Goal: Task Accomplishment & Management: Manage account settings

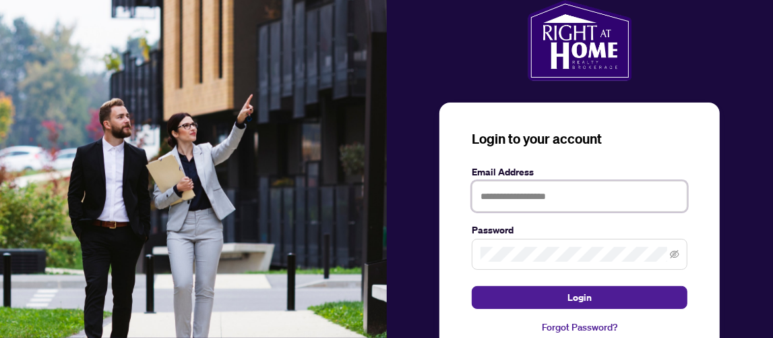
type input "**********"
click at [590, 308] on div "**********" at bounding box center [579, 231] width 280 height 259
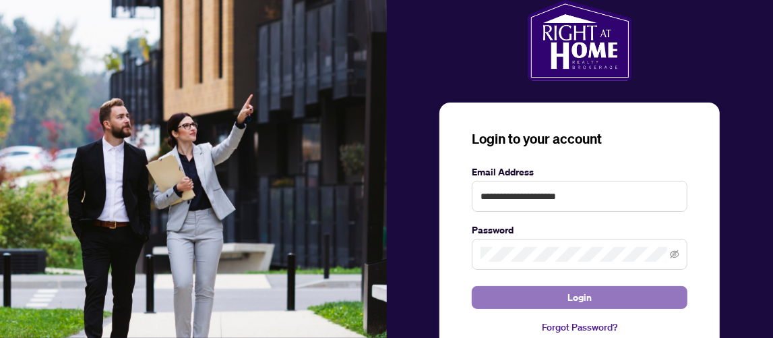
click at [584, 299] on span "Login" at bounding box center [579, 297] width 24 height 22
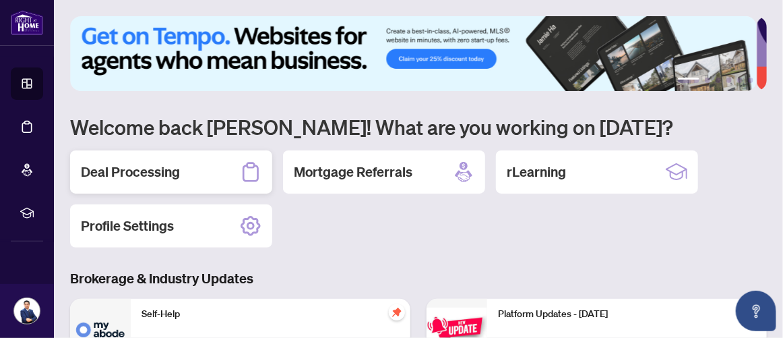
click at [137, 180] on div "Deal Processing" at bounding box center [171, 171] width 202 height 43
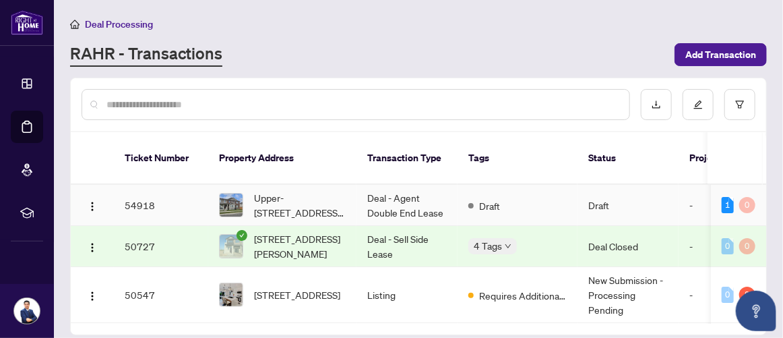
click at [400, 189] on td "Deal - Agent Double End Lease" at bounding box center [406, 205] width 101 height 41
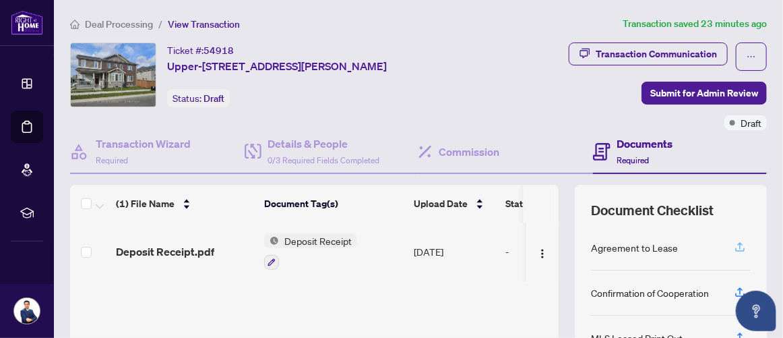
click at [737, 244] on icon "button" at bounding box center [739, 245] width 5 height 7
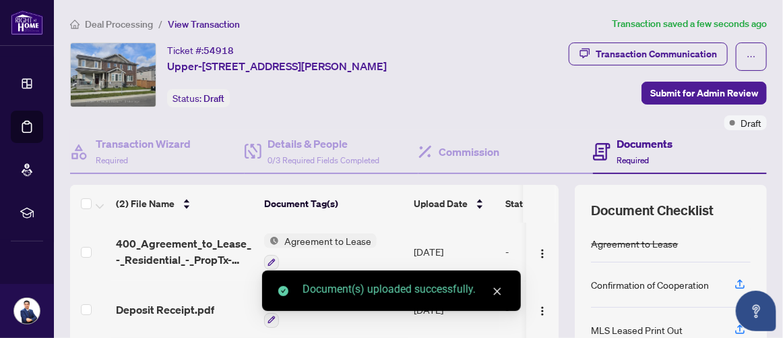
click at [497, 293] on icon "close" at bounding box center [497, 290] width 9 height 9
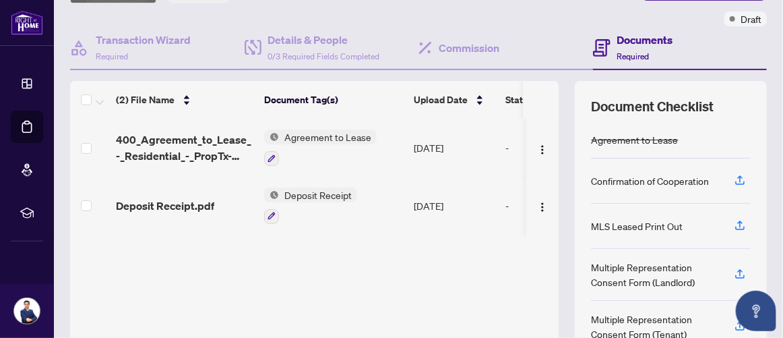
scroll to position [112, 0]
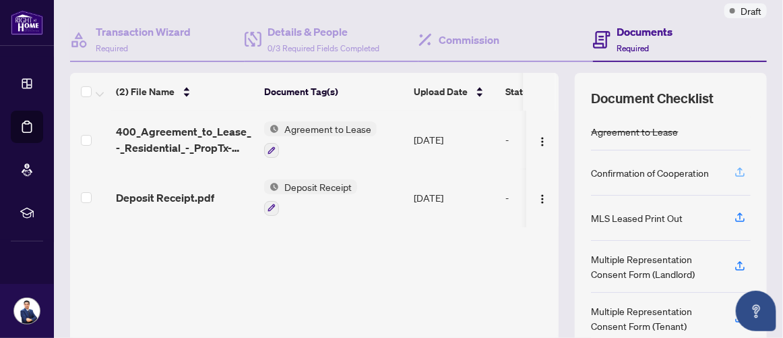
click at [734, 168] on icon "button" at bounding box center [740, 172] width 12 height 12
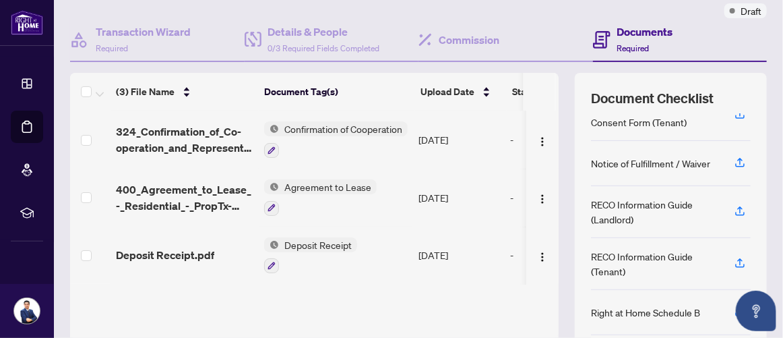
scroll to position [224, 0]
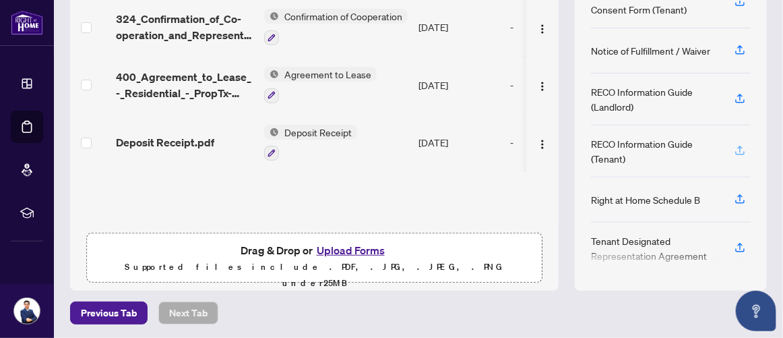
click at [734, 144] on icon "button" at bounding box center [740, 150] width 12 height 12
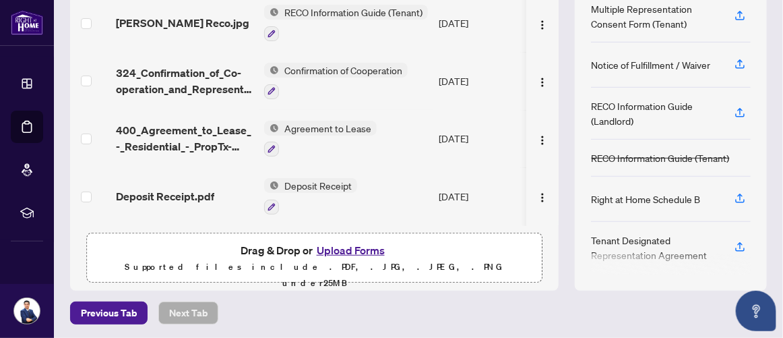
click at [623, 156] on div "RECO Information Guide (Tenant)" at bounding box center [660, 157] width 138 height 15
click at [347, 247] on button "Upload Forms" at bounding box center [351, 250] width 76 height 18
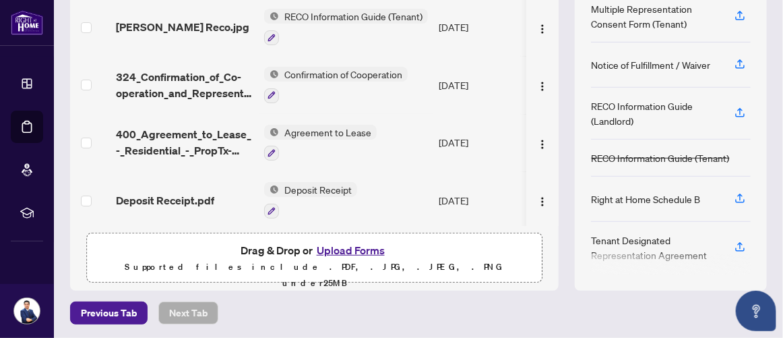
click at [341, 246] on button "Upload Forms" at bounding box center [351, 250] width 76 height 18
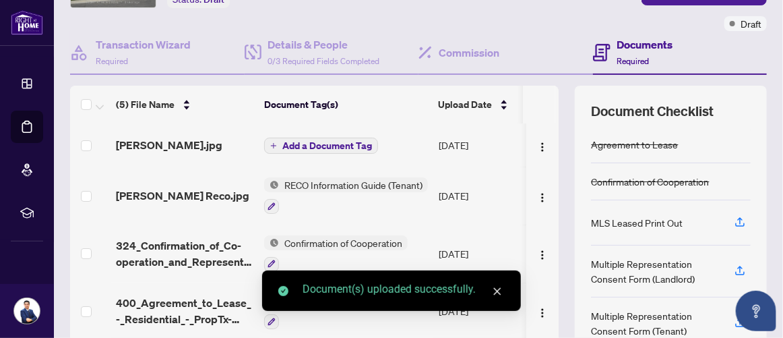
scroll to position [112, 0]
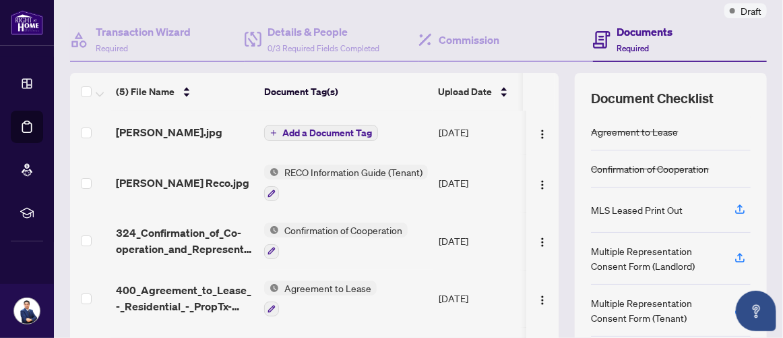
click at [338, 131] on span "Add a Document Tag" at bounding box center [327, 132] width 90 height 9
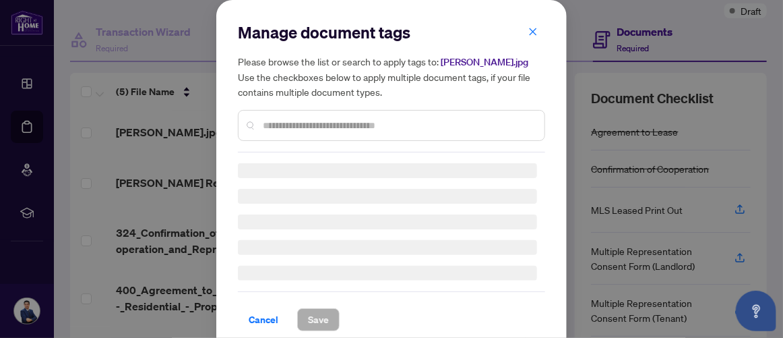
click at [340, 127] on input "text" at bounding box center [398, 125] width 271 height 15
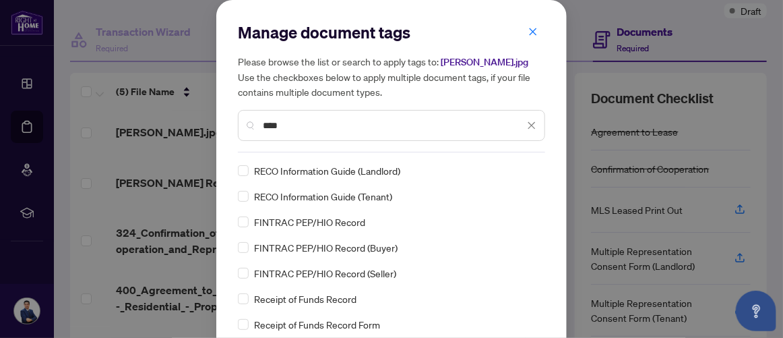
type input "****"
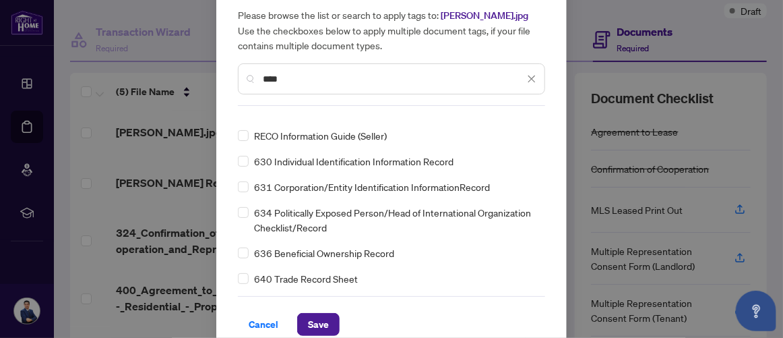
scroll to position [64, 0]
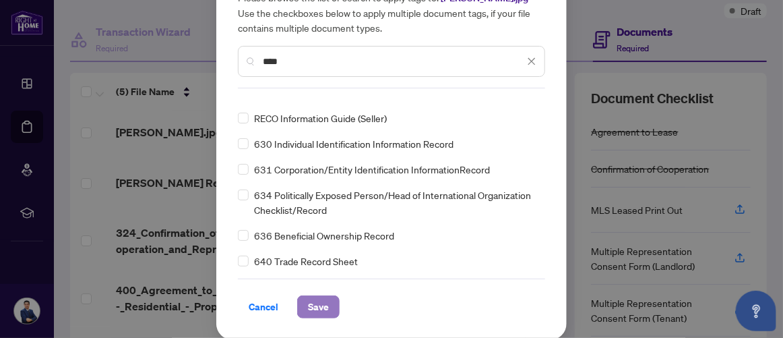
click at [319, 301] on span "Save" at bounding box center [318, 307] width 21 height 22
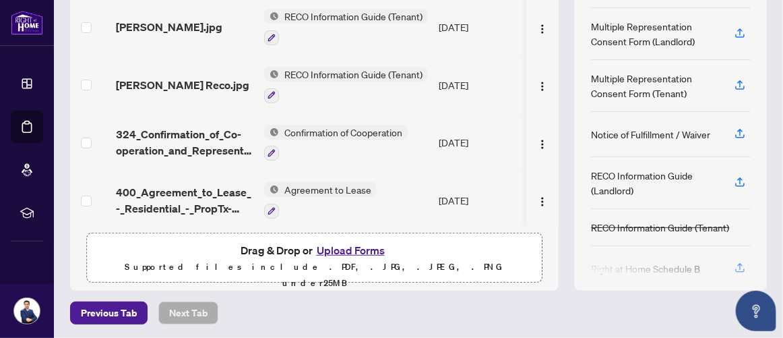
scroll to position [181, 0]
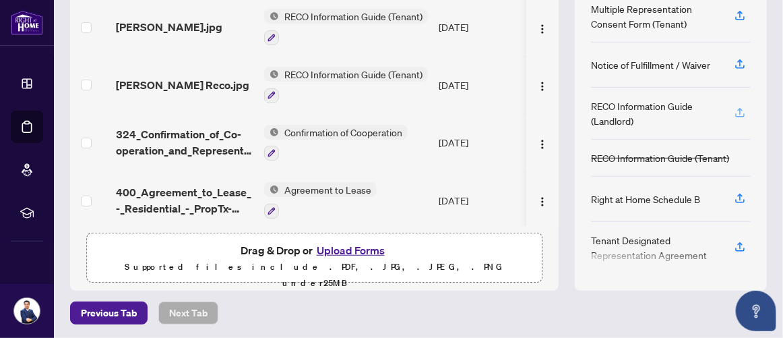
click at [737, 108] on icon "button" at bounding box center [739, 111] width 5 height 7
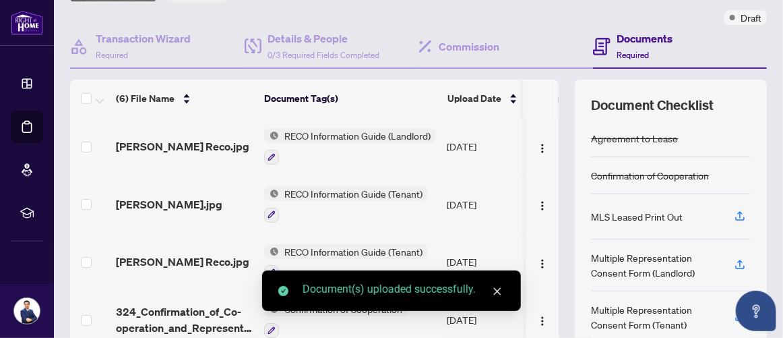
scroll to position [224, 0]
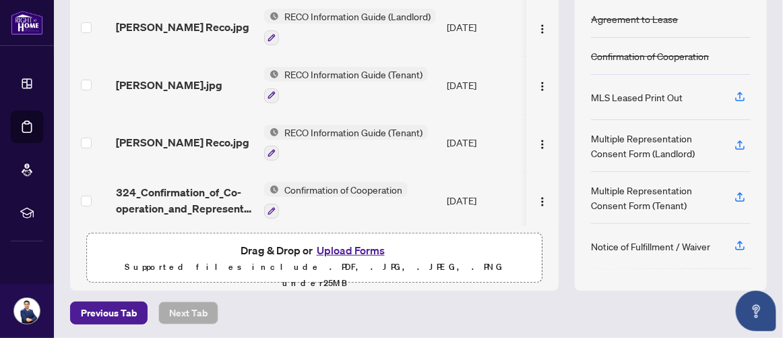
click at [366, 245] on button "Upload Forms" at bounding box center [351, 250] width 76 height 18
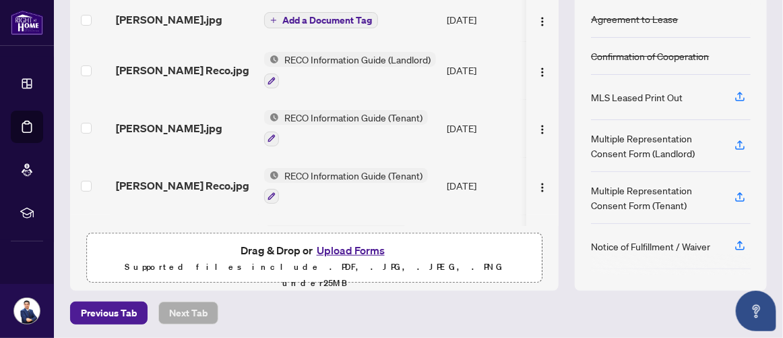
scroll to position [112, 0]
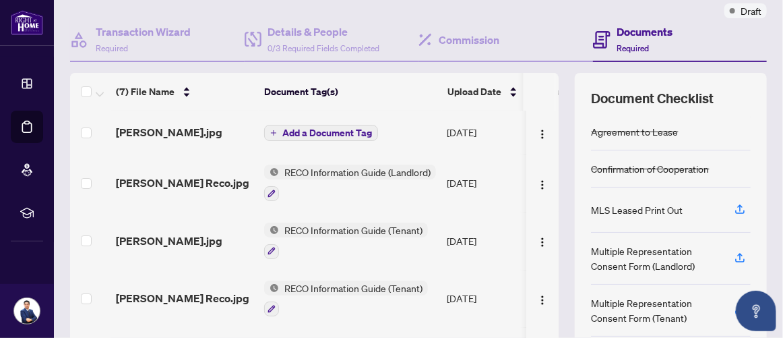
click at [320, 129] on span "Add a Document Tag" at bounding box center [327, 132] width 90 height 9
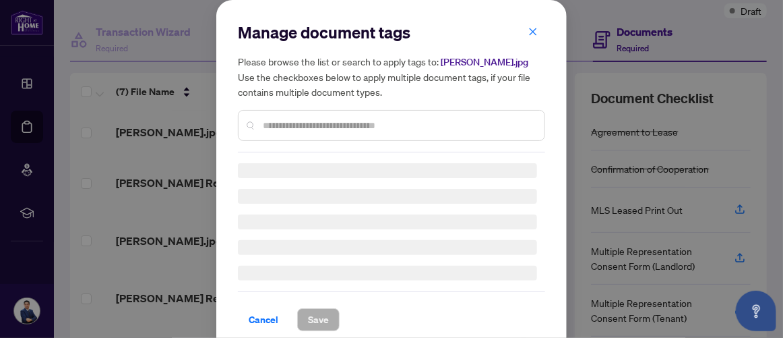
click at [321, 125] on input "text" at bounding box center [398, 125] width 271 height 15
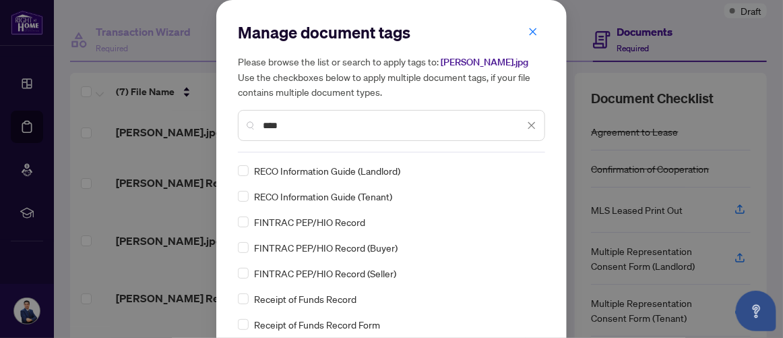
type input "****"
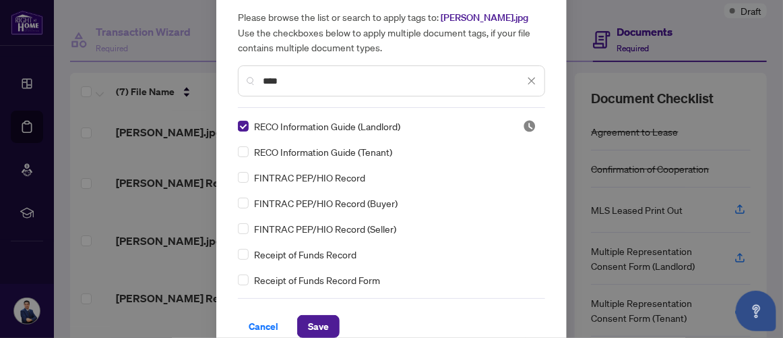
scroll to position [64, 0]
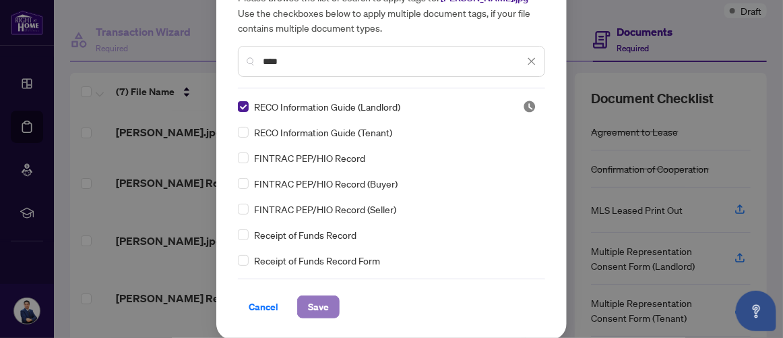
click at [309, 311] on span "Save" at bounding box center [318, 307] width 21 height 22
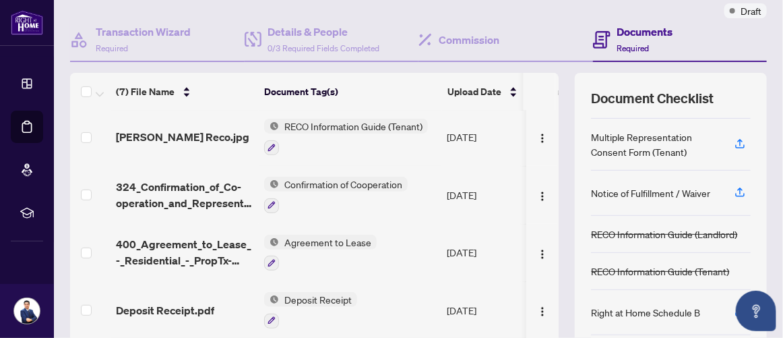
scroll to position [224, 0]
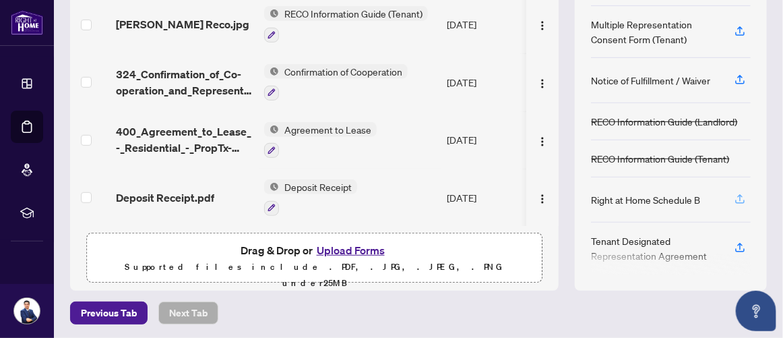
click at [734, 193] on icon "button" at bounding box center [740, 199] width 12 height 12
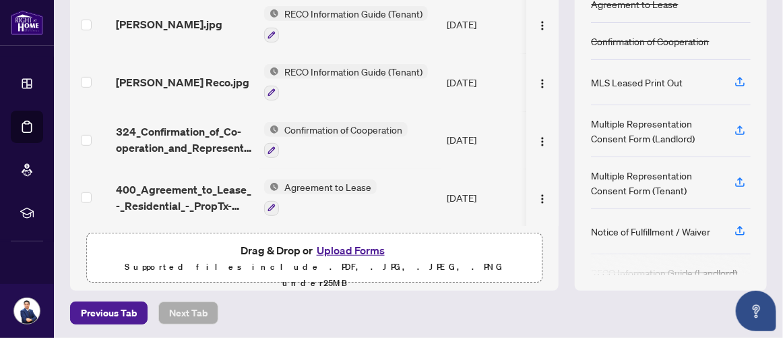
scroll to position [0, 0]
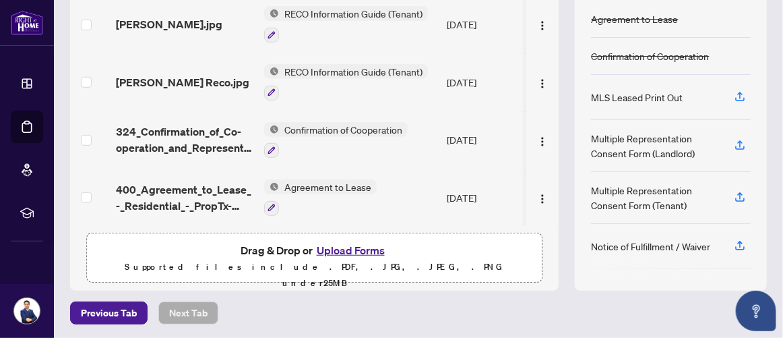
click at [69, 155] on div "Ticket #: 54918 Upper-[STREET_ADDRESS] Status: Draft Transaction Communication …" at bounding box center [419, 54] width 708 height 472
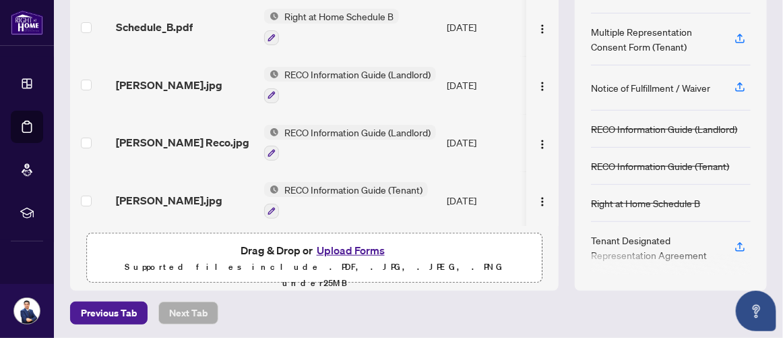
scroll to position [46, 0]
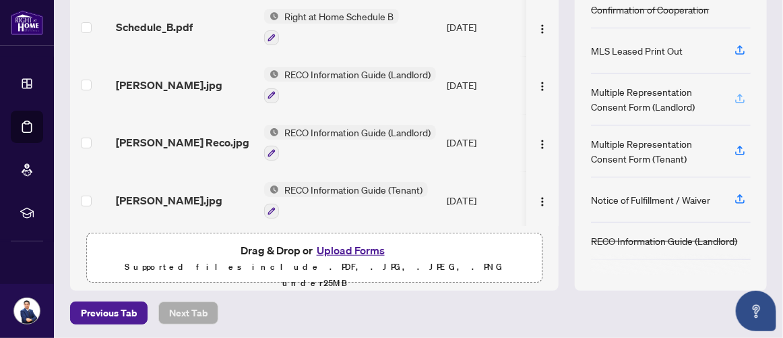
click at [734, 96] on icon "button" at bounding box center [740, 98] width 12 height 12
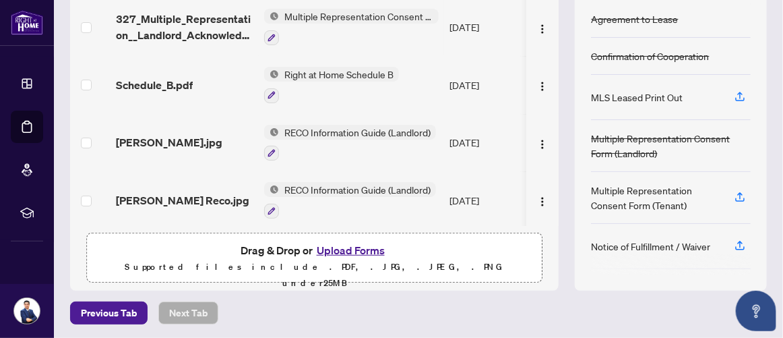
scroll to position [0, 0]
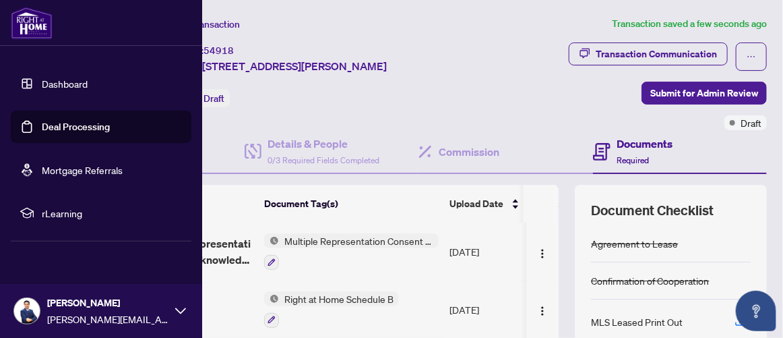
click at [45, 79] on link "Dashboard" at bounding box center [65, 83] width 46 height 12
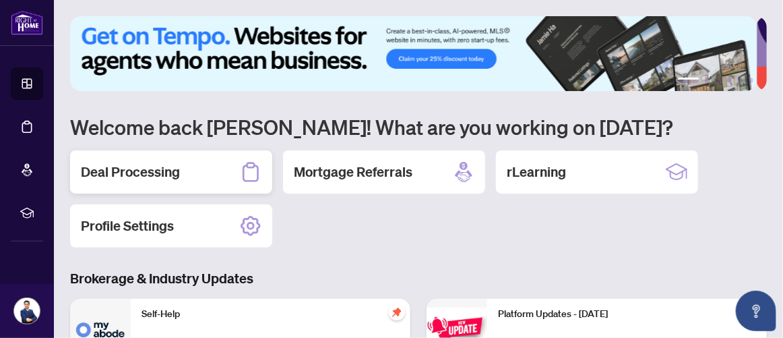
click at [132, 166] on h2 "Deal Processing" at bounding box center [130, 171] width 99 height 19
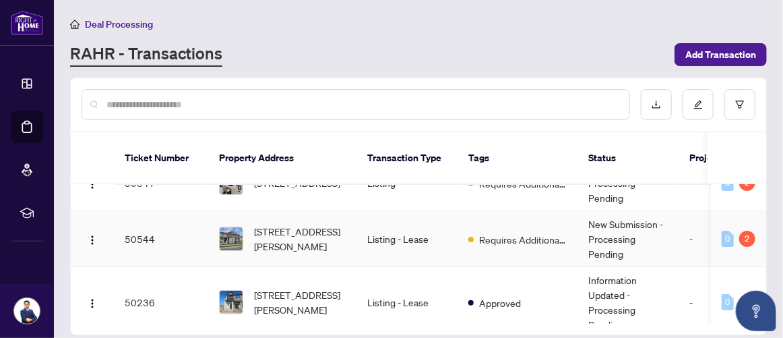
scroll to position [128, 0]
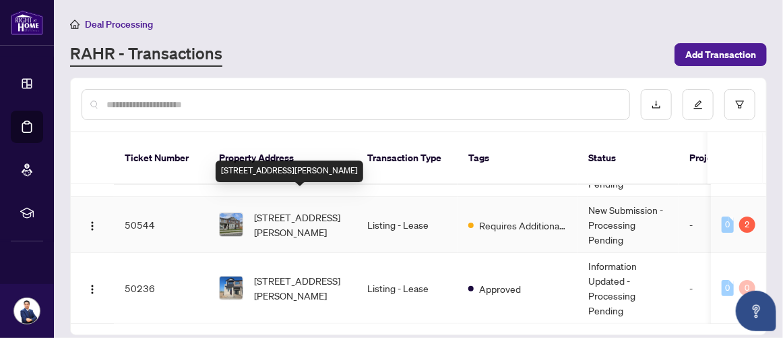
click at [305, 210] on span "[STREET_ADDRESS][PERSON_NAME]" at bounding box center [300, 225] width 92 height 30
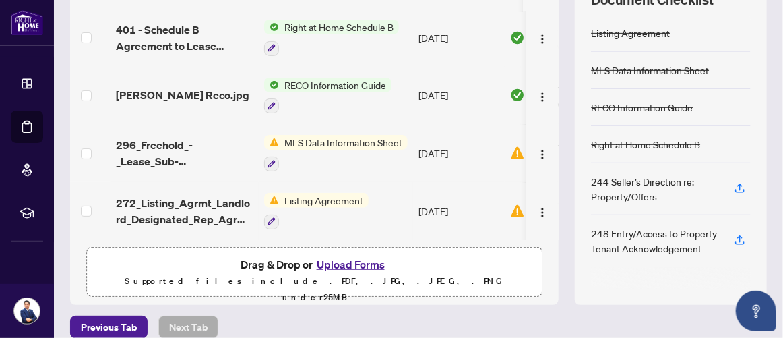
scroll to position [224, 0]
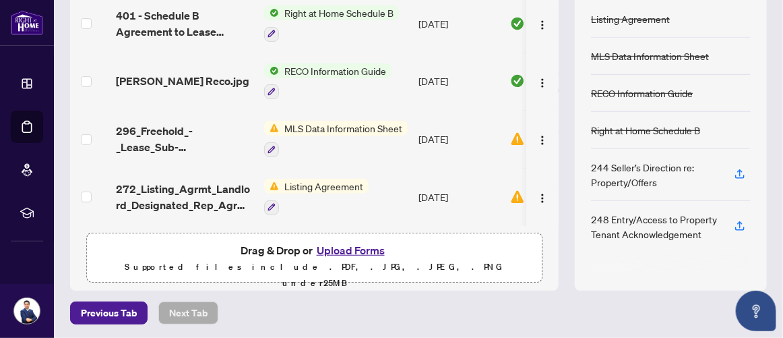
click at [319, 179] on span "Listing Agreement" at bounding box center [324, 186] width 90 height 15
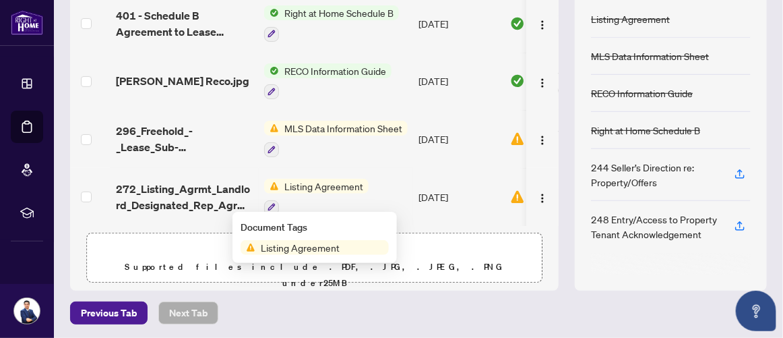
click at [319, 179] on span "Listing Agreement" at bounding box center [324, 186] width 90 height 15
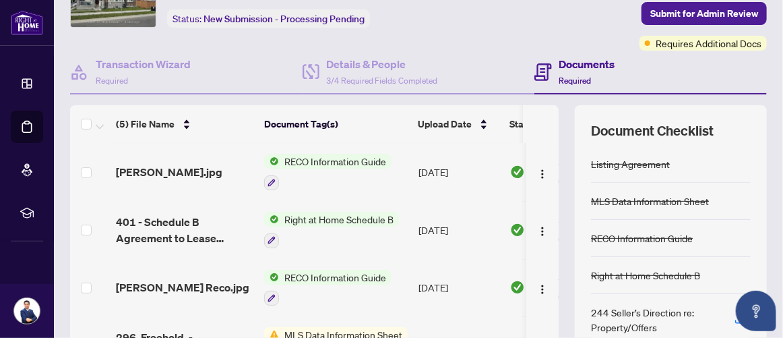
scroll to position [0, 0]
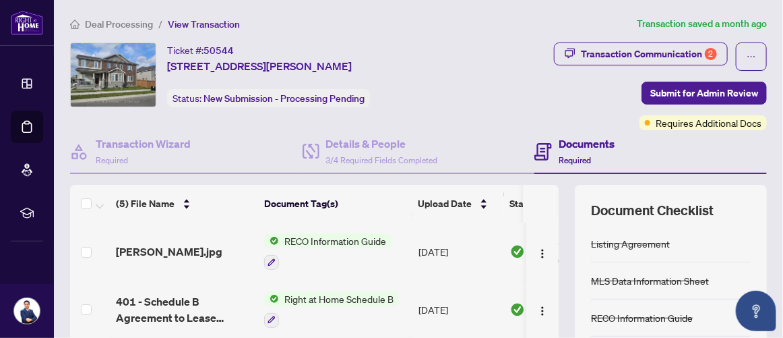
click at [679, 140] on div "Documents Required" at bounding box center [650, 152] width 232 height 44
click at [677, 144] on div "Documents Required" at bounding box center [650, 152] width 232 height 44
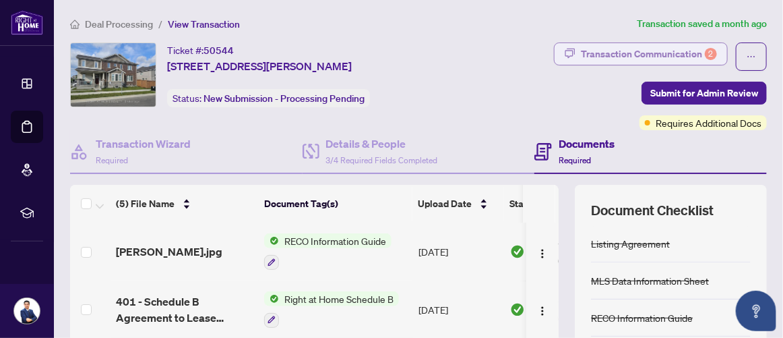
click at [604, 53] on div "Transaction Communication 2" at bounding box center [649, 54] width 136 height 22
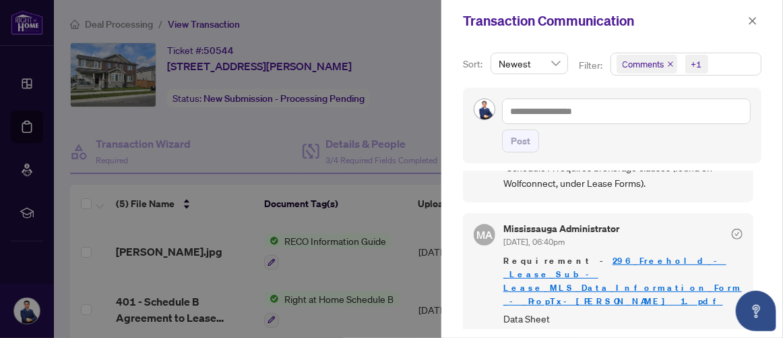
scroll to position [112, 0]
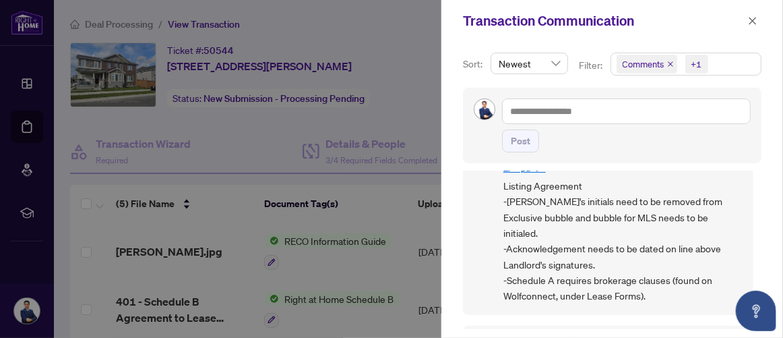
click at [675, 147] on div "Post" at bounding box center [626, 140] width 249 height 23
click at [451, 194] on div "Sort: Newest Filter: Comments +1 Post MA [GEOGRAPHIC_DATA] Administrator [DATE]…" at bounding box center [612, 190] width 342 height 296
click at [753, 23] on icon "close" at bounding box center [752, 20] width 9 height 9
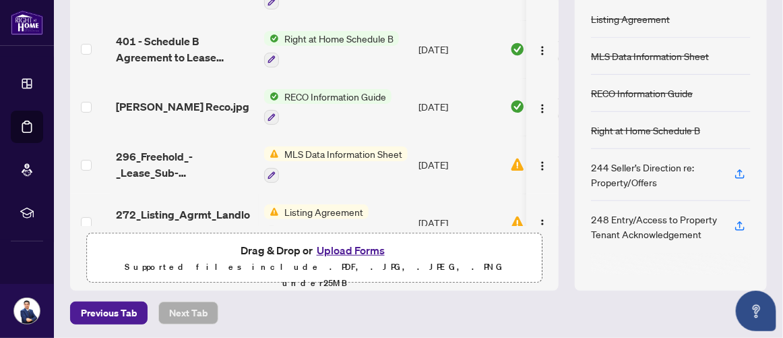
scroll to position [62, 0]
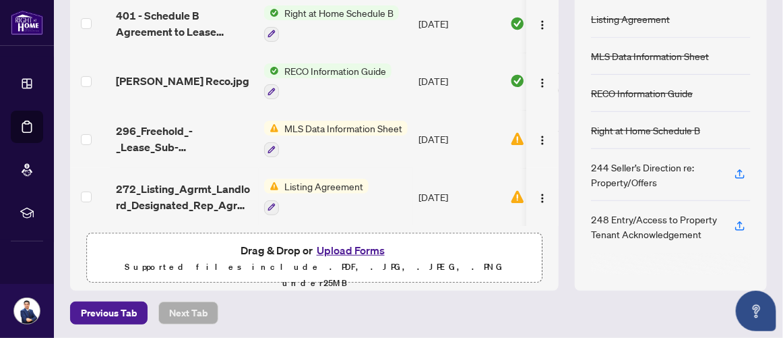
click at [325, 121] on span "MLS Data Information Sheet" at bounding box center [343, 128] width 129 height 15
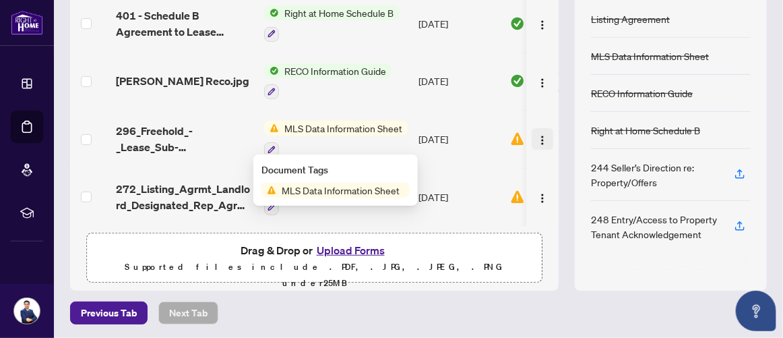
click at [537, 135] on img "button" at bounding box center [542, 140] width 11 height 11
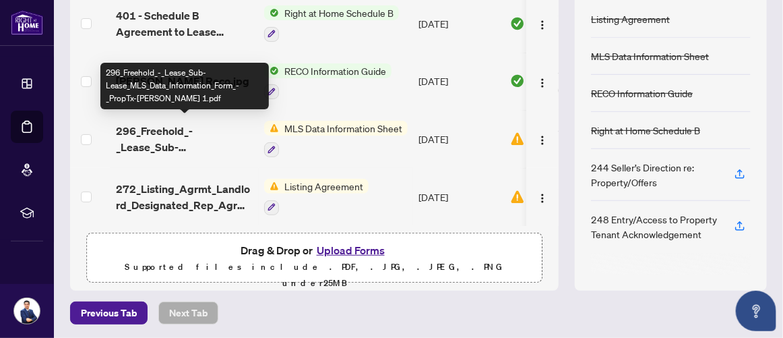
click at [134, 125] on span "296_Freehold_-_Lease_Sub-Lease_MLS_Data_Information_Form_-_PropTx-[PERSON_NAME]…" at bounding box center [184, 139] width 137 height 32
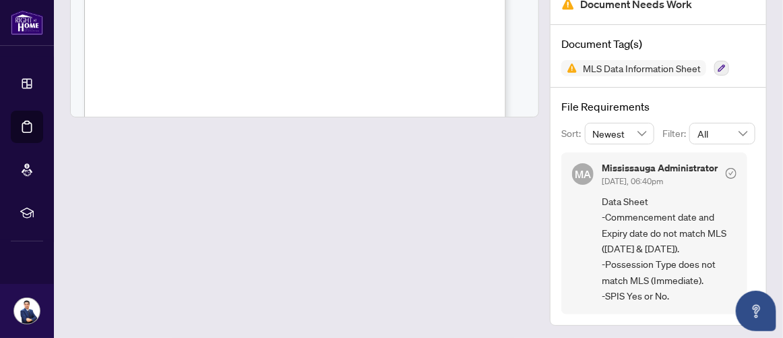
scroll to position [336, 0]
click at [319, 23] on span "06" at bounding box center [316, 25] width 7 height 7
click at [344, 22] on span "16" at bounding box center [341, 25] width 5 height 7
click at [317, 22] on span "06" at bounding box center [316, 25] width 7 height 7
click at [370, 24] on span "2025" at bounding box center [372, 25] width 14 height 7
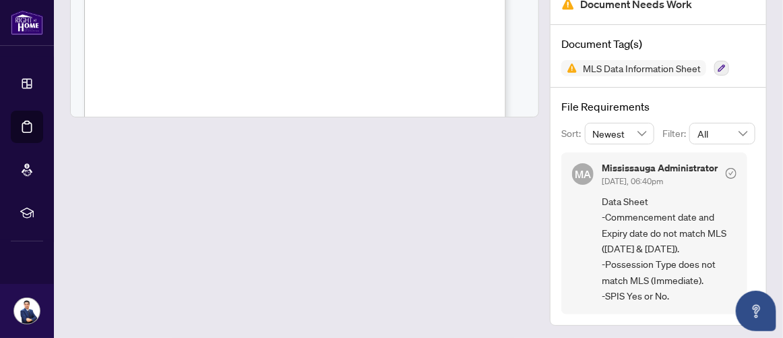
click at [403, 24] on span "10" at bounding box center [399, 25] width 7 height 7
click at [420, 252] on div at bounding box center [304, 123] width 469 height 404
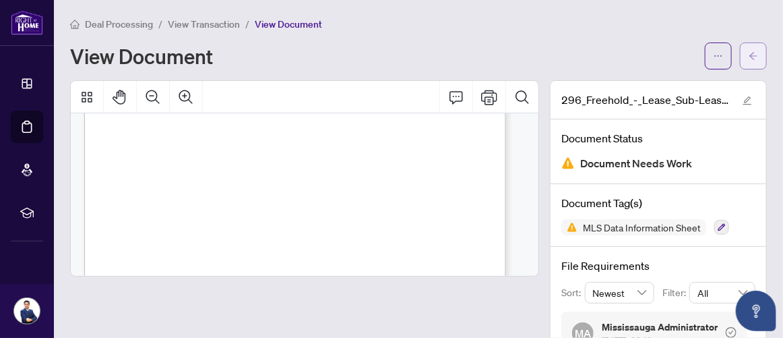
click at [750, 59] on button "button" at bounding box center [753, 55] width 27 height 27
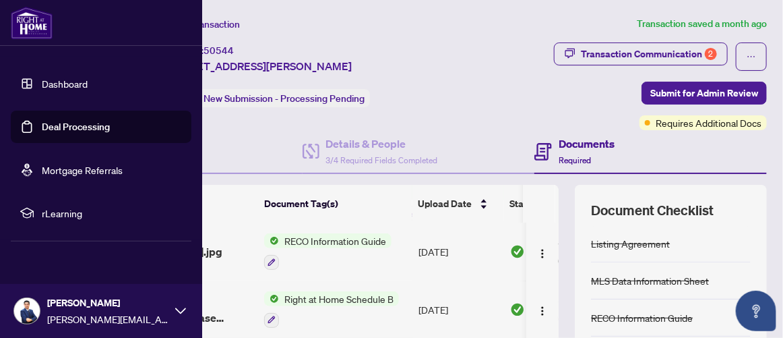
click at [42, 84] on link "Dashboard" at bounding box center [65, 83] width 46 height 12
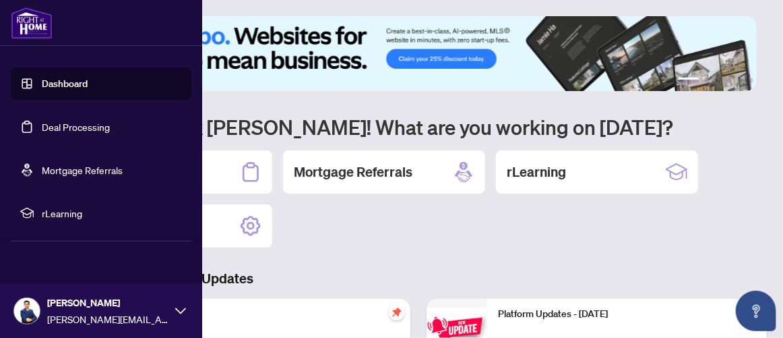
click at [55, 129] on link "Deal Processing" at bounding box center [76, 127] width 68 height 12
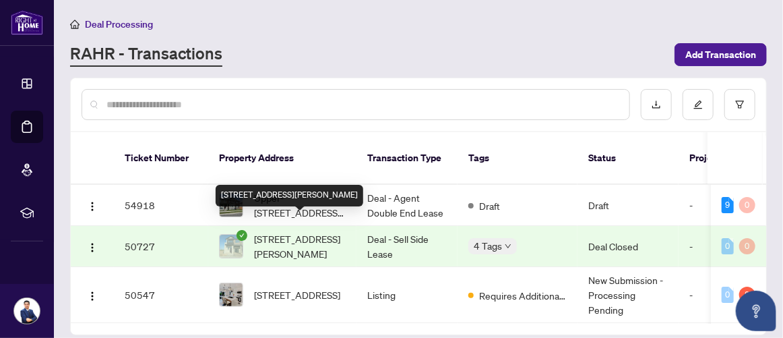
click at [363, 186] on div "[STREET_ADDRESS][PERSON_NAME]" at bounding box center [290, 196] width 148 height 22
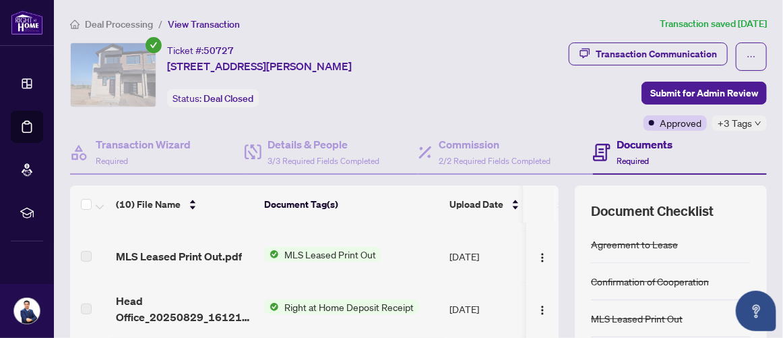
click at [755, 121] on icon "down" at bounding box center [758, 123] width 7 height 7
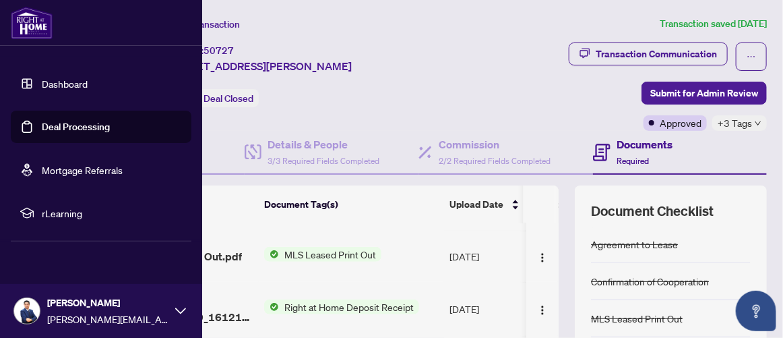
click at [55, 85] on link "Dashboard" at bounding box center [65, 83] width 46 height 12
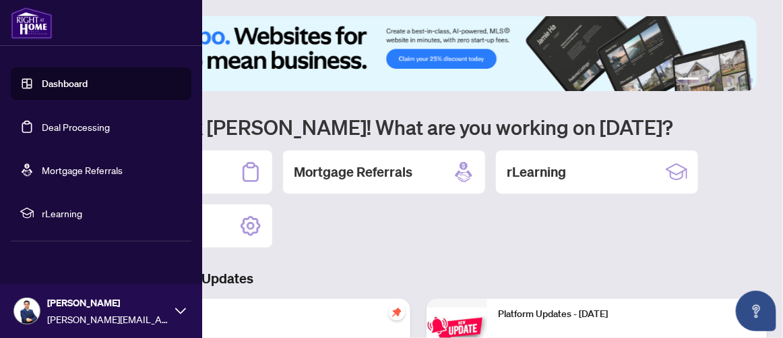
click at [64, 129] on link "Deal Processing" at bounding box center [76, 127] width 68 height 12
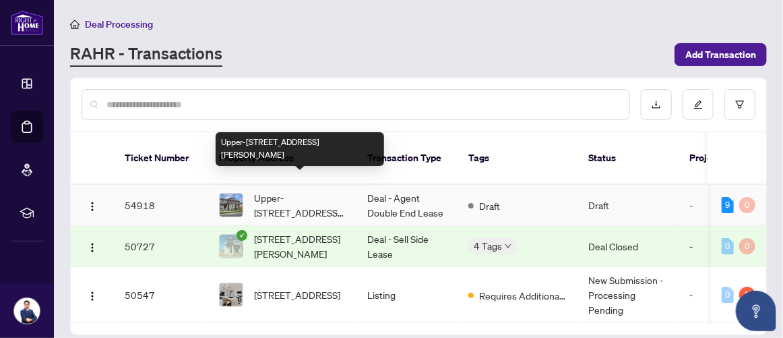
click at [316, 191] on span "Upper-[STREET_ADDRESS][PERSON_NAME]" at bounding box center [300, 205] width 92 height 30
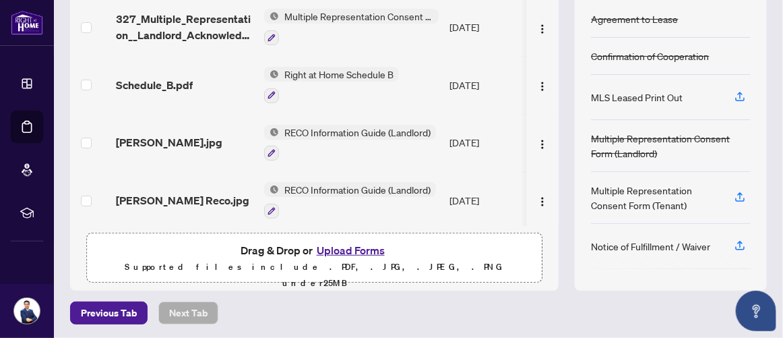
scroll to position [112, 0]
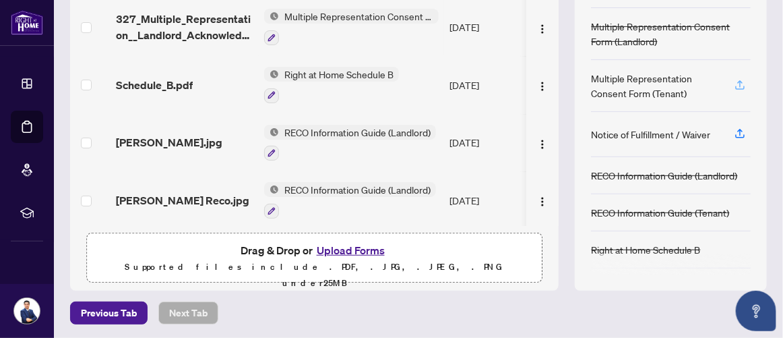
click at [737, 81] on icon "button" at bounding box center [739, 83] width 5 height 7
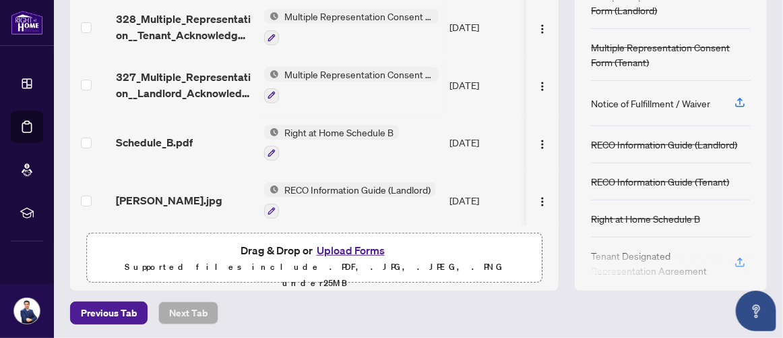
scroll to position [158, 0]
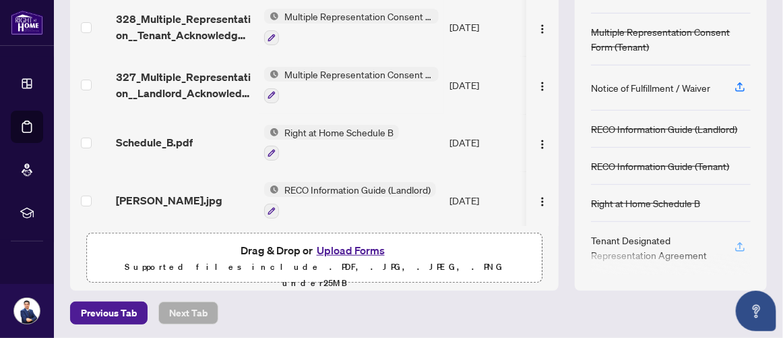
click at [737, 242] on icon "button" at bounding box center [739, 245] width 5 height 7
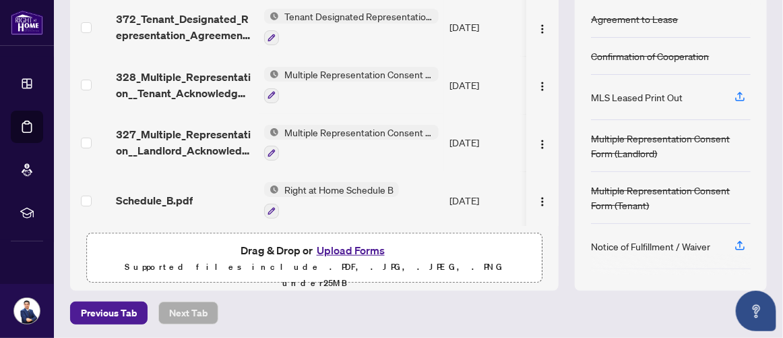
scroll to position [0, 0]
